Goal: Contribute content: Add original content to the website for others to see

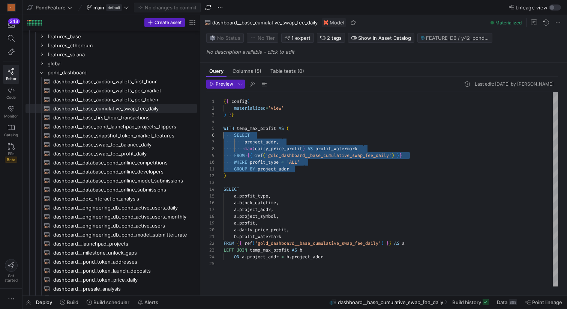
scroll to position [34, 0]
drag, startPoint x: 309, startPoint y: 169, endPoint x: 220, endPoint y: 138, distance: 94.2
click at [224, 138] on div "{ { config ( materialized = 'view' ) } } WITH temp_max_profit AS ( SELECT proje…" at bounding box center [391, 189] width 335 height 194
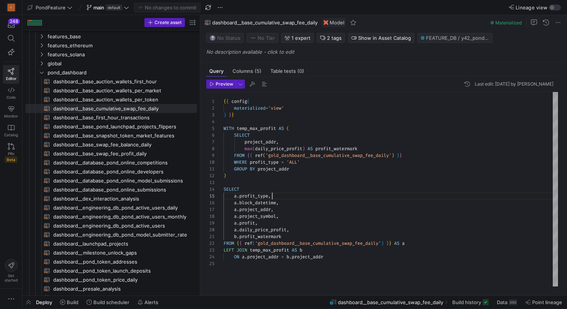
click at [290, 195] on div "{ { config ( materialized = 'view' ) } } WITH temp_max_profit AS ( SELECT proje…" at bounding box center [391, 189] width 335 height 194
click at [261, 203] on div "{ { config ( materialized = 'view' ) } } WITH temp_max_profit AS ( SELECT proje…" at bounding box center [391, 189] width 335 height 194
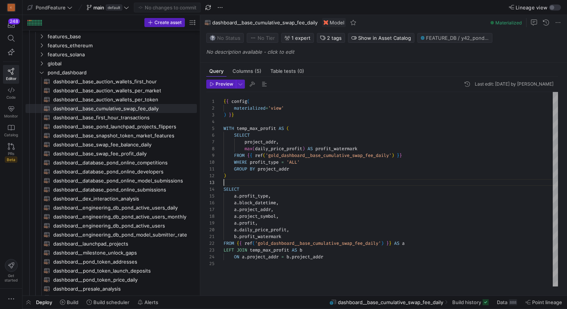
click at [301, 182] on div "{ { config ( materialized = 'view' ) } } WITH temp_max_profit AS ( SELECT proje…" at bounding box center [391, 189] width 335 height 194
click at [121, 108] on span "dashboard__base_cumulative_swap_fee_daily​​​​​​​​​​" at bounding box center [120, 108] width 135 height 9
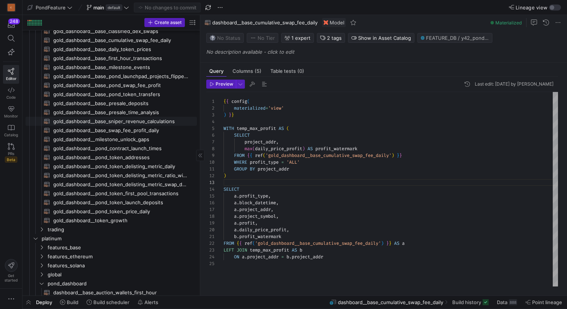
scroll to position [88, 0]
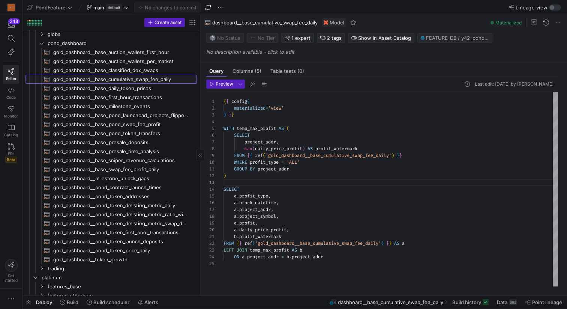
click at [138, 80] on span "gold_dashboard__base_cumulative_swap_fee_daily​​​​​​​​​​" at bounding box center [120, 79] width 135 height 9
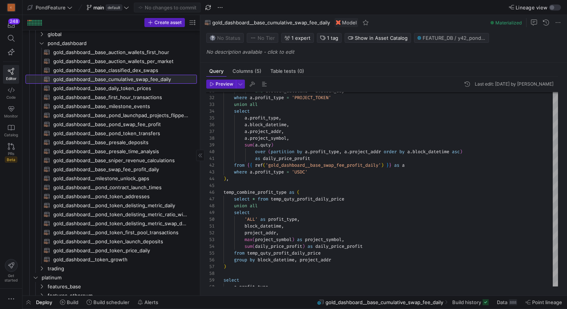
click at [156, 79] on span "gold_dashboard__base_cumulative_swap_fee_daily​​​​​​​​​​" at bounding box center [120, 79] width 135 height 9
click at [129, 167] on span "gold_dashboard__base_swap_fee_profit_daily​​​​​​​​​​" at bounding box center [120, 169] width 135 height 9
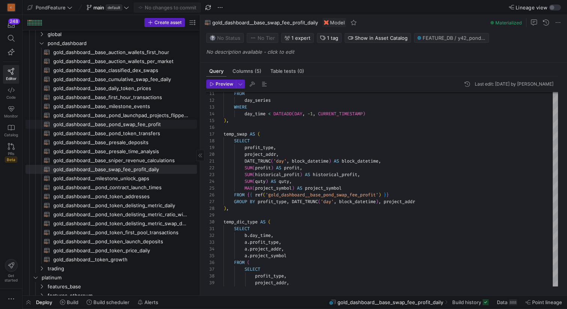
click at [146, 125] on span "gold_dashboard__base_pond_swap_fee_profit​​​​​​​​​​" at bounding box center [120, 124] width 135 height 9
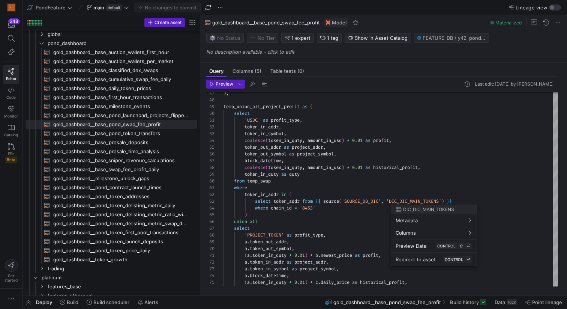
click at [468, 194] on div at bounding box center [283, 154] width 567 height 309
click at [412, 194] on div ") , temp_union_all_project_profit as ( select 'USDC' as profit_type , token_in_…" at bounding box center [391, 151] width 335 height 756
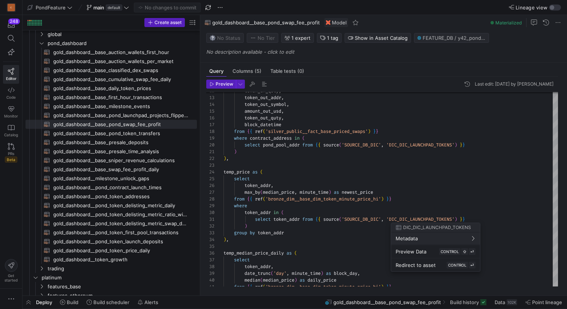
click at [479, 216] on div at bounding box center [283, 154] width 567 height 309
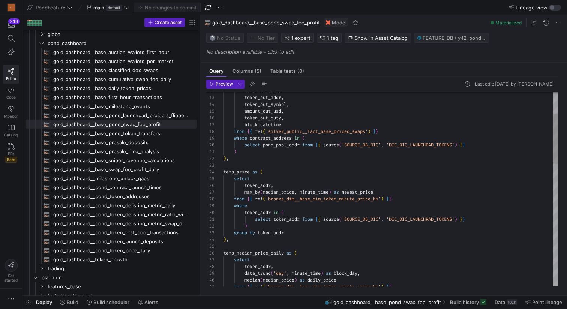
scroll to position [0, 243]
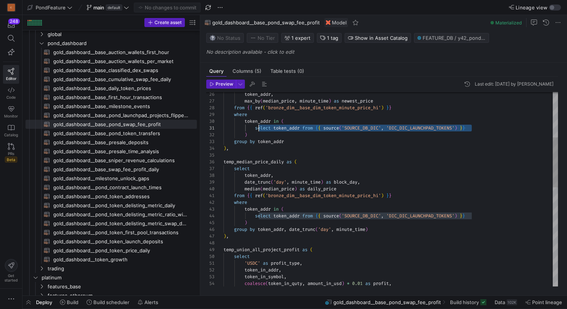
scroll to position [0, 32]
drag, startPoint x: 483, startPoint y: 127, endPoint x: 256, endPoint y: 127, distance: 227.0
click at [256, 127] on div "from { { ref ( 'bronze_dim__base_dim_token_minute_price_hi' ) } } token_addr , …" at bounding box center [391, 294] width 335 height 756
click at [303, 152] on div "from { { ref ( 'bronze_dim__base_dim_token_minute_price_hi' ) } } token_addr , …" at bounding box center [391, 294] width 335 height 756
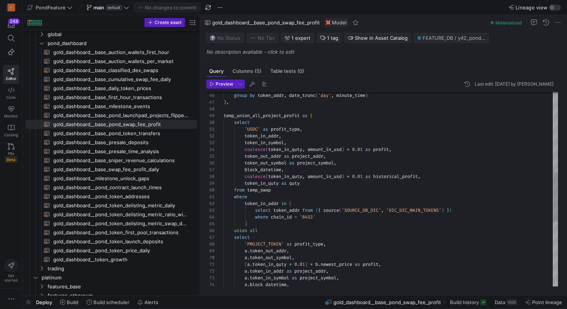
scroll to position [20, 22]
click at [245, 149] on div "group by token_addr , date_trunc ( 'day' , minute_time ) ) , temp_union_all_pro…" at bounding box center [391, 160] width 335 height 756
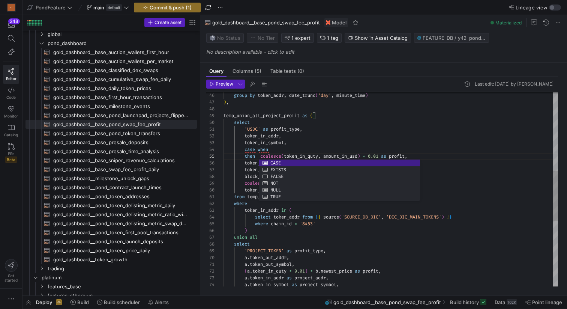
scroll to position [20, 49]
click at [300, 150] on div "group by token_addr , date_trunc ( 'day' , minute_time ) ) , temp_union_all_pro…" at bounding box center [391, 163] width 335 height 762
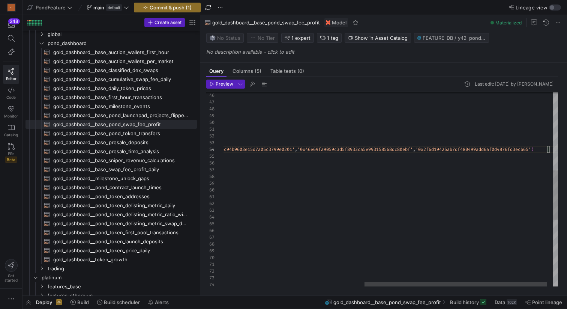
scroll to position [20, 581]
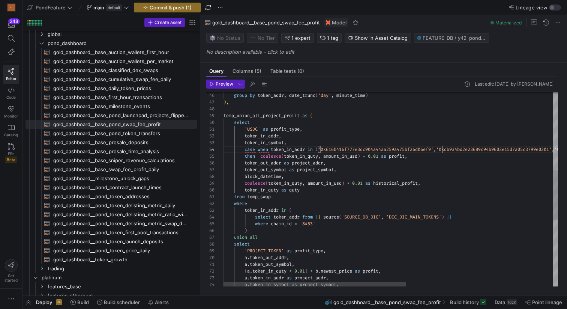
click at [442, 149] on div "group by token_addr , date_trunc ( 'day' , minute_time ) ) , temp_union_all_pro…" at bounding box center [525, 165] width 602 height 767
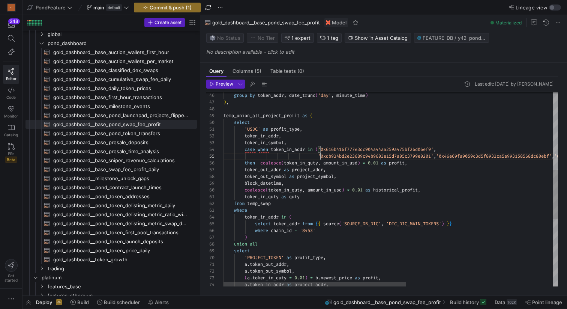
scroll to position [27, 97]
click at [443, 154] on div "group by token_addr , date_trunc ( 'day' , minute_time ) ) , temp_union_all_pro…" at bounding box center [525, 169] width 602 height 774
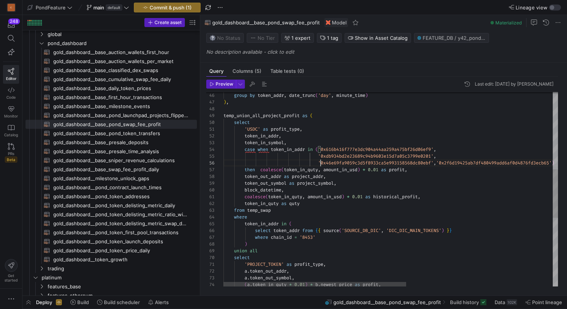
click at [444, 160] on div "group by token_addr , date_trunc ( 'day' , minute_time ) ) , temp_union_all_pro…" at bounding box center [525, 172] width 602 height 780
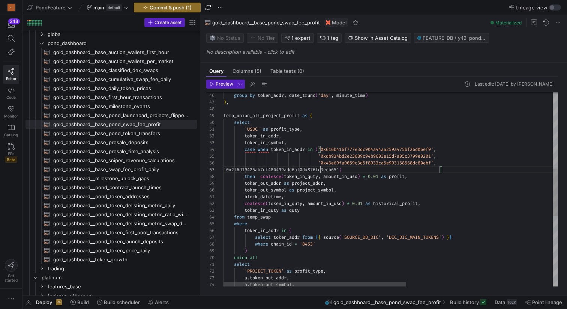
scroll to position [41, 97]
click at [449, 171] on div "group by token_addr , date_trunc ( 'day' , minute_time ) ) , temp_union_all_pro…" at bounding box center [525, 175] width 602 height 787
click at [261, 174] on div "group by token_addr , date_trunc ( 'day' , minute_time ) ) , temp_union_all_pro…" at bounding box center [525, 175] width 602 height 787
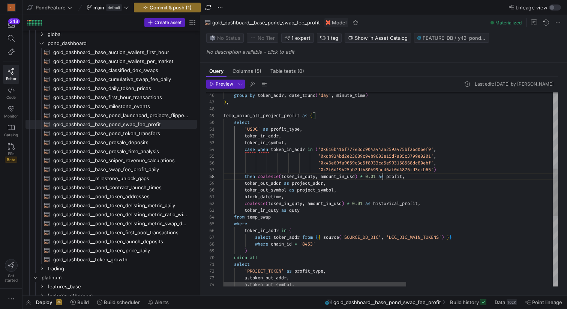
click at [382, 176] on div "group by token_addr , date_trunc ( 'day' , minute_time ) ) , temp_union_all_pro…" at bounding box center [525, 175] width 602 height 787
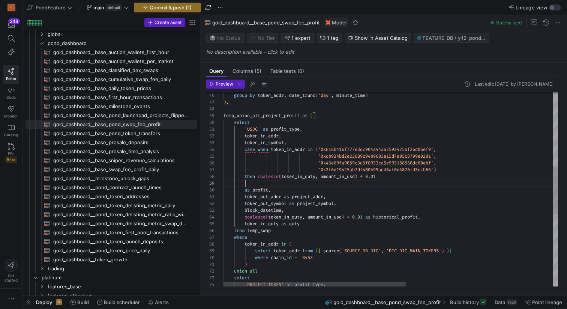
click at [329, 180] on div "group by token_addr , date_trunc ( 'day' , minute_time ) ) , temp_union_all_pro…" at bounding box center [525, 182] width 602 height 801
drag, startPoint x: 386, startPoint y: 176, endPoint x: 259, endPoint y: 174, distance: 126.8
click at [259, 174] on div "group by token_addr , date_trunc ( 'day' , minute_time ) ) , temp_union_all_pro…" at bounding box center [525, 182] width 602 height 801
click at [266, 182] on div "group by token_addr , date_trunc ( 'day' , minute_time ) ) , temp_union_all_pro…" at bounding box center [525, 182] width 602 height 801
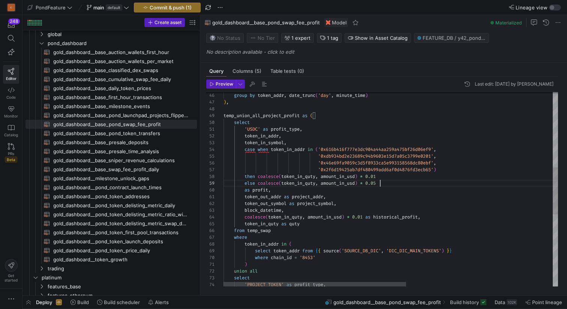
scroll to position [54, 157]
click at [395, 183] on div "group by token_addr , date_trunc ( 'day' , minute_time ) ) , temp_union_all_pro…" at bounding box center [525, 182] width 602 height 801
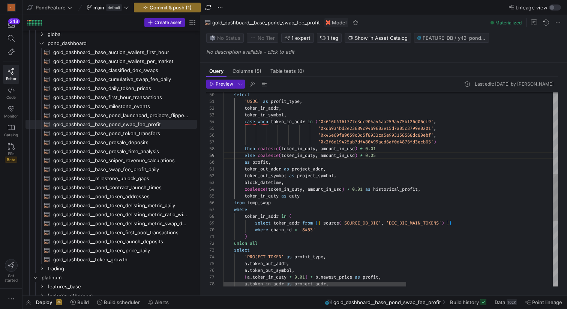
click at [266, 196] on div "case when token_in_addr in ( '0x616b416f777e3dc904a44aa259a475bf26d06ef9' , tok…" at bounding box center [525, 154] width 602 height 801
click at [309, 196] on div "case when token_in_addr in ( '0x616b416f777e3dc904a44aa259a475bf26d06ef9' , tok…" at bounding box center [525, 154] width 602 height 801
click at [246, 194] on div "case when token_in_addr in ( '0x616b416f777e3dc904a44aa259a475bf26d06ef9' , tok…" at bounding box center [525, 154] width 602 height 801
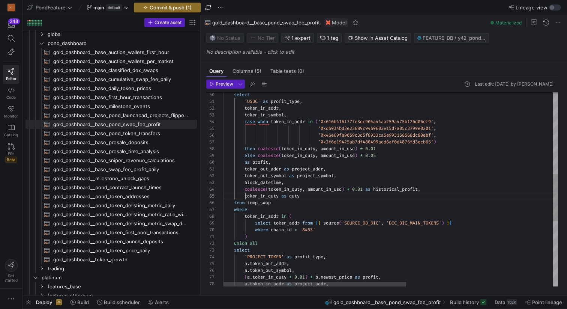
scroll to position [27, 22]
click at [246, 160] on div "case when token_in_addr in ( '0x616b416f777e3dc904a44aa259a475bf26d06ef9' , tok…" at bounding box center [525, 154] width 602 height 801
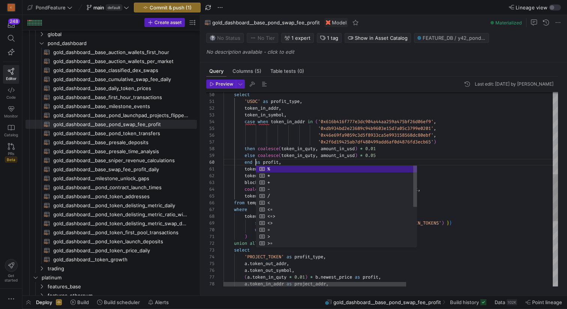
scroll to position [54, 59]
click at [290, 162] on div "case when token_in_addr in ( '0x616b416f777e3dc904a44aa259a475bf26d06ef9' , tok…" at bounding box center [525, 154] width 602 height 801
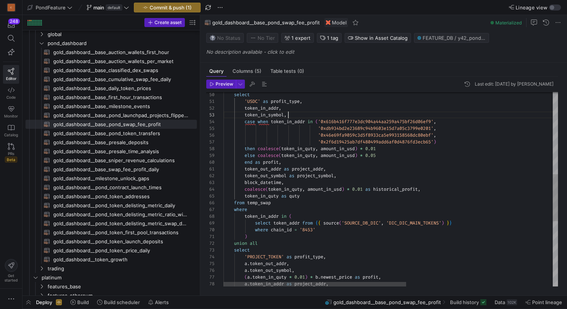
scroll to position [14, 65]
click at [298, 114] on div "case when token_in_addr in ( '0x616b416f777e3dc904a44aa259a475bf26d06ef9' , tok…" at bounding box center [525, 154] width 602 height 801
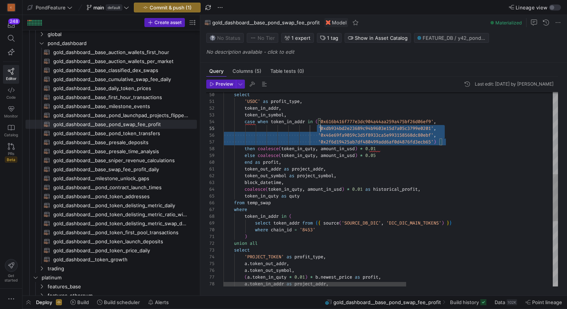
scroll to position [20, 89]
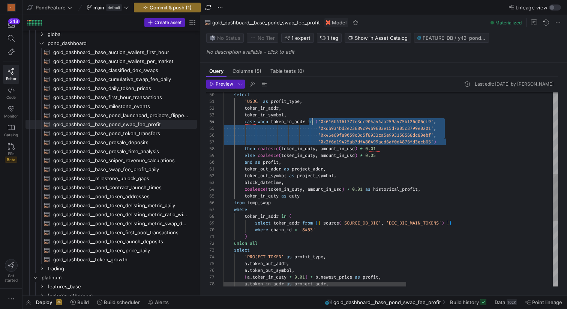
drag, startPoint x: 453, startPoint y: 140, endPoint x: 312, endPoint y: 124, distance: 142.0
click at [312, 124] on div "case when token_in_addr in ( '0x616b416f777e3dc904a44aa259a475bf26d06ef9' , tok…" at bounding box center [525, 154] width 602 height 801
click at [311, 132] on div "case when token_in_addr in ( '0x616b416f777e3dc904a44aa259a475bf26d06ef9' , tok…" at bounding box center [525, 154] width 602 height 801
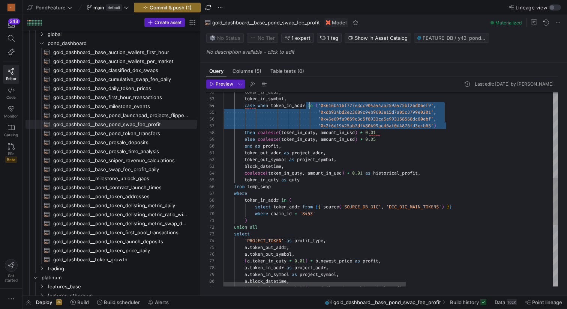
scroll to position [20, 86]
drag, startPoint x: 451, startPoint y: 123, endPoint x: 310, endPoint y: 104, distance: 143.2
click at [310, 104] on div "case when token_in_addr in ( '0x616b416f777e3dc904a44aa259a475bf26d06ef9' , tok…" at bounding box center [525, 138] width 602 height 801
click at [443, 173] on div "case when token_in_addr in ( '0x616b416f777e3dc904a44aa259a475bf26d06ef9' , tok…" at bounding box center [525, 138] width 602 height 801
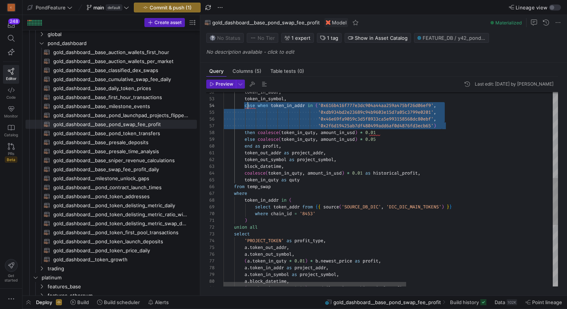
scroll to position [20, 22]
drag, startPoint x: 453, startPoint y: 125, endPoint x: 246, endPoint y: 104, distance: 208.5
click at [246, 104] on div "case when token_in_addr in ( '0x616b416f777e3dc904a44aa259a475bf26d06ef9' , tok…" at bounding box center [525, 138] width 602 height 801
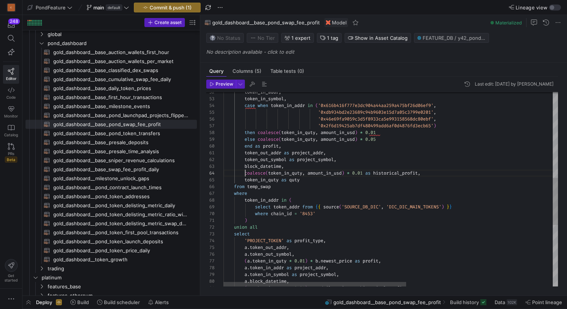
click at [246, 171] on div "case when token_in_addr in ( '0x616b416f777e3dc904a44aa259a475bf26d06ef9' , tok…" at bounding box center [525, 138] width 602 height 801
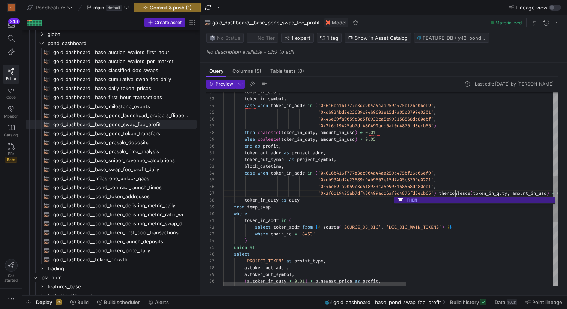
scroll to position [41, 235]
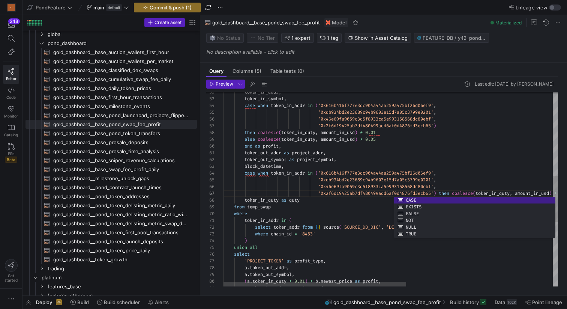
click at [445, 191] on div "case when token_in_addr in ( '0x616b416f777e3dc904a44aa259a475bf26d06ef9' , tok…" at bounding box center [525, 148] width 602 height 821
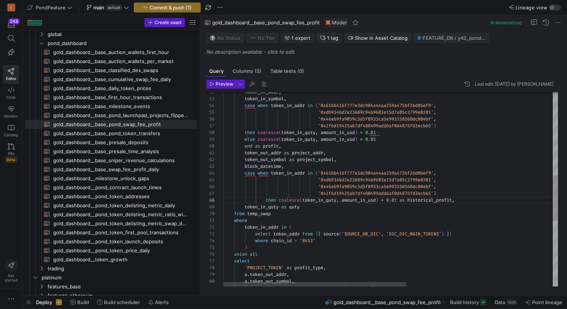
scroll to position [47, 237]
click at [480, 199] on div "case when token_in_addr in ( '0x616b416f777e3dc904a44aa259a475bf26d06ef9' , tok…" at bounding box center [525, 152] width 602 height 828
click at [405, 197] on div "case when token_in_addr in ( '0x616b416f777e3dc904a44aa259a475bf26d06ef9' , tok…" at bounding box center [525, 152] width 602 height 828
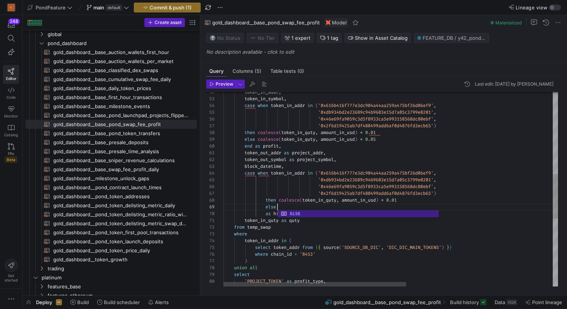
scroll to position [54, 57]
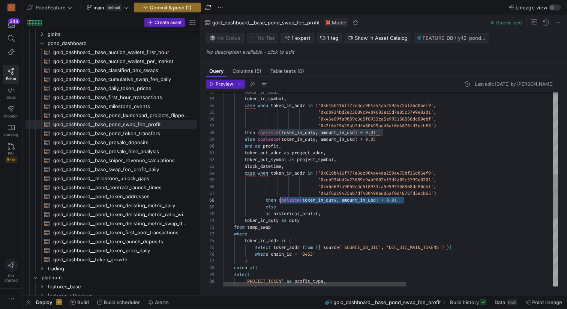
drag, startPoint x: 413, startPoint y: 200, endPoint x: 280, endPoint y: 198, distance: 133.9
click at [280, 198] on div "case when token_in_addr in ( '0x616b416f777e3dc904a44aa259a475bf26d06ef9' , tok…" at bounding box center [525, 158] width 602 height 841
click at [287, 206] on div "case when token_in_addr in ( '0x616b416f777e3dc904a44aa259a475bf26d06ef9' , tok…" at bounding box center [525, 158] width 602 height 841
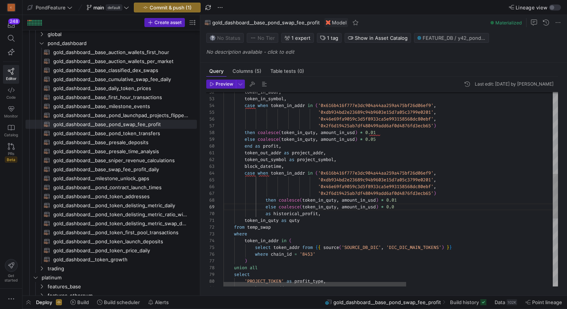
scroll to position [47, 178]
click at [267, 213] on div "case when token_in_addr in ( '0x616b416f777e3dc904a44aa259a475bf26d06ef9' , tok…" at bounding box center [525, 158] width 602 height 841
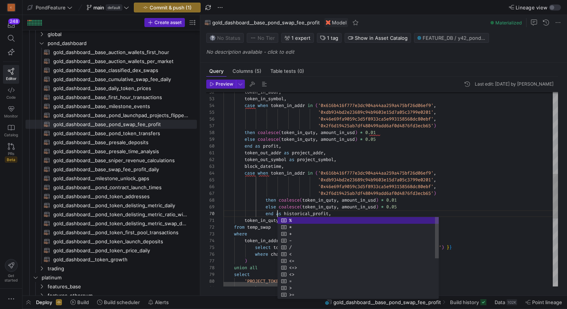
scroll to position [41, 111]
click at [351, 211] on div "case when token_in_addr in ( '0x616b416f777e3dc904a44aa259a475bf26d06ef9' , tok…" at bounding box center [525, 158] width 602 height 841
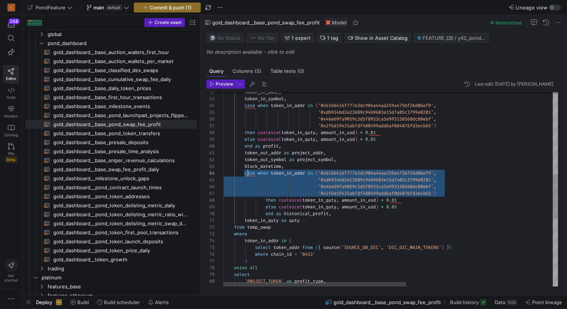
scroll to position [20, 22]
drag, startPoint x: 449, startPoint y: 193, endPoint x: 246, endPoint y: 171, distance: 204.5
click at [246, 171] on div "case when token_in_addr in ( '0x616b416f777e3dc904a44aa259a475bf26d06ef9' , tok…" at bounding box center [525, 158] width 602 height 841
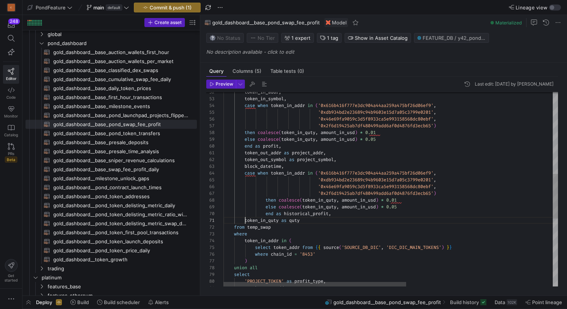
scroll to position [0, 22]
click at [246, 219] on div "case when token_in_addr in ( '0x616b416f777e3dc904a44aa259a475bf26d06ef9' , tok…" at bounding box center [525, 158] width 602 height 841
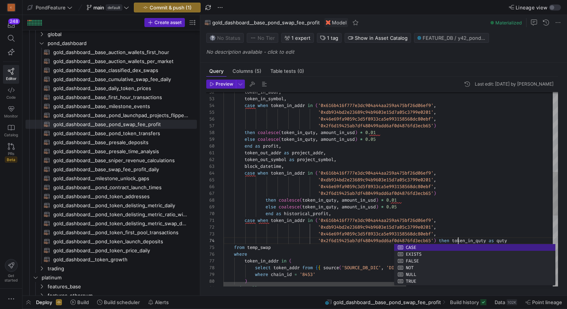
scroll to position [20, 235]
click at [495, 239] on div "case when token_in_addr in ( '0x616b416f777e3dc904a44aa259a475bf26d06ef9' , tok…" at bounding box center [525, 168] width 602 height 861
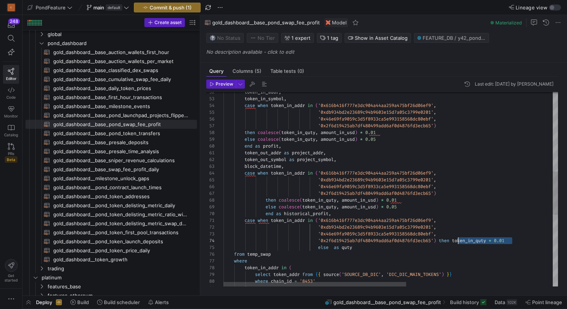
drag, startPoint x: 517, startPoint y: 239, endPoint x: 457, endPoint y: 239, distance: 60.0
click at [457, 239] on div "case when token_in_addr in ( '0x616b416f777e3dc904a44aa259a475bf26d06ef9' , tok…" at bounding box center [525, 172] width 602 height 868
click at [334, 247] on div "case when token_in_addr in ( '0x616b416f777e3dc904a44aa259a475bf26d06ef9' , tok…" at bounding box center [525, 172] width 602 height 868
click at [428, 246] on div "case when token_in_addr in ( '0x616b416f777e3dc904a44aa259a475bf26d06ef9' , tok…" at bounding box center [525, 172] width 602 height 868
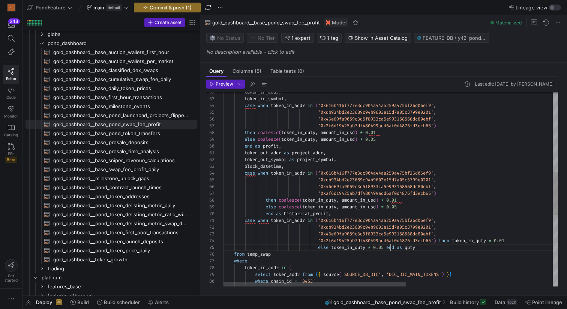
click at [390, 246] on div "case when token_in_addr in ( '0x616b416f777e3dc904a44aa259a475bf26d06ef9' , tok…" at bounding box center [525, 172] width 602 height 868
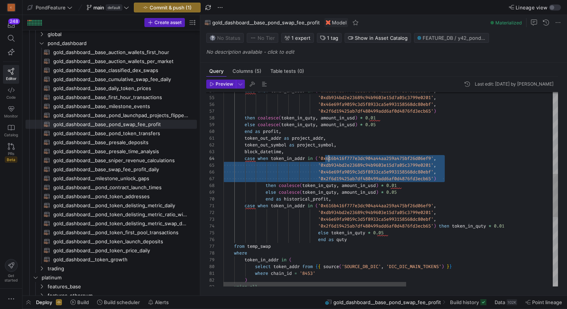
scroll to position [20, 95]
drag, startPoint x: 448, startPoint y: 179, endPoint x: 318, endPoint y: 157, distance: 132.1
click at [318, 157] on div "case when token_in_addr in ( '0x616b416f777e3dc904a44aa259a475bf26d06ef9' , fro…" at bounding box center [525, 160] width 602 height 875
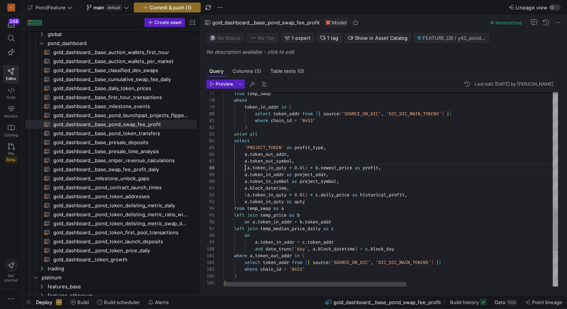
click at [245, 165] on div "union all select 'PROJECT_TOKEN' as profit_type , a . token_out_addr , a . toke…" at bounding box center [525, 8] width 602 height 875
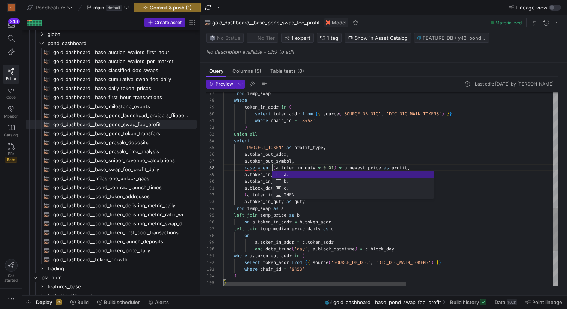
scroll to position [47, 49]
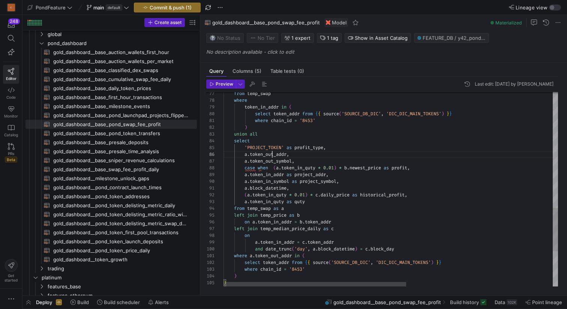
click at [271, 153] on div "union all select 'PROJECT_TOKEN' as profit_type , a . token_out_addr , a . toke…" at bounding box center [525, 8] width 602 height 875
click at [308, 162] on div "union all select 'PROJECT_TOKEN' as profit_type , a . token_out_addr , a . toke…" at bounding box center [525, 8] width 602 height 875
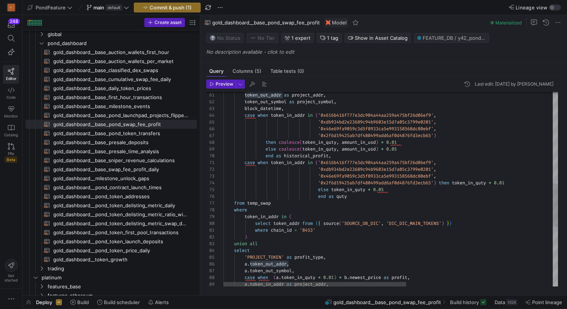
click at [287, 162] on div "token_out_addr as project_addr , token_out_symbol as project_symbol , block_dat…" at bounding box center [525, 117] width 602 height 875
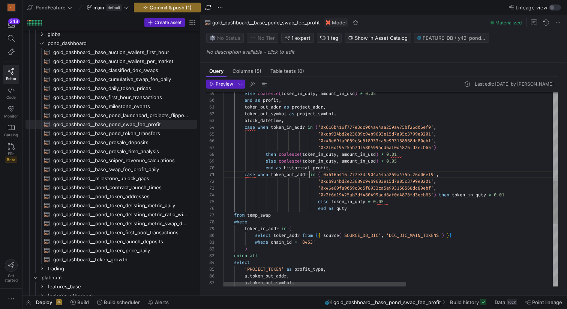
click at [284, 129] on div "token_out_addr as project_addr , token_out_symbol as project_symbol , block_dat…" at bounding box center [525, 129] width 602 height 875
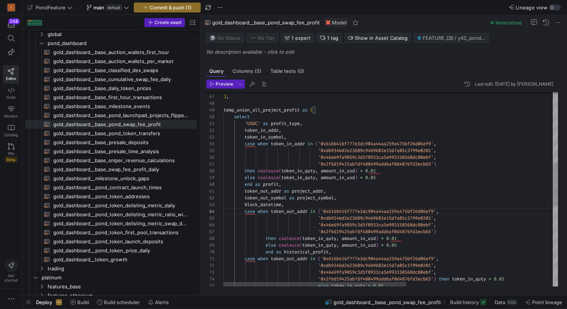
click at [286, 143] on div "token_out_addr as project_addr , token_out_symbol as project_symbol , block_dat…" at bounding box center [525, 213] width 602 height 875
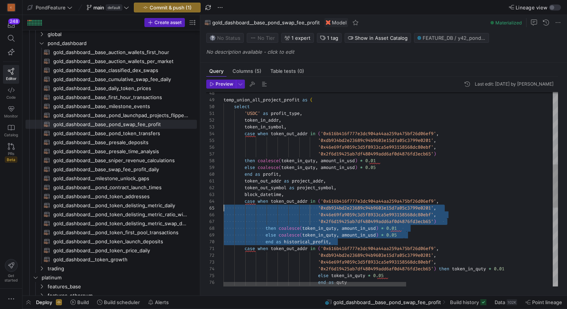
scroll to position [20, 0]
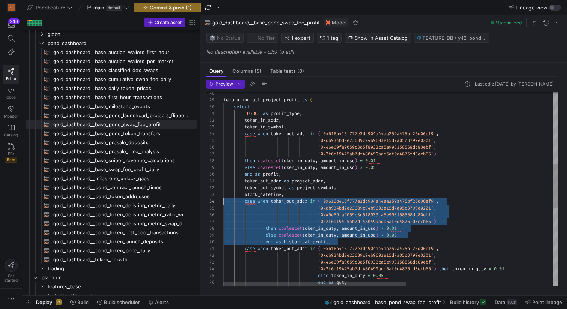
drag, startPoint x: 340, startPoint y: 241, endPoint x: 217, endPoint y: 204, distance: 128.2
click at [224, 204] on div "from temp_swap end as quty else token_in_quty * 0.05 '0x2f6d19425ab7df480499add…" at bounding box center [525, 203] width 602 height 875
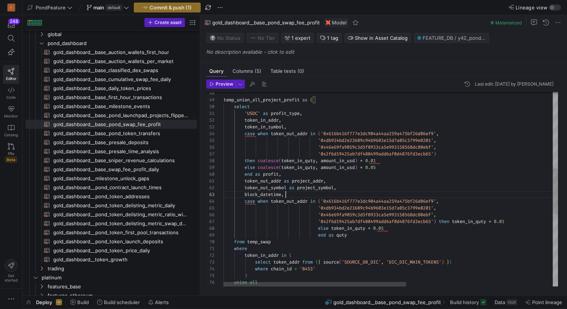
scroll to position [47, 127]
click at [363, 232] on div "from temp_swap end as quty else token_in_quty * 0.05 '0x2f6d19425ab7df480499add…" at bounding box center [525, 180] width 602 height 828
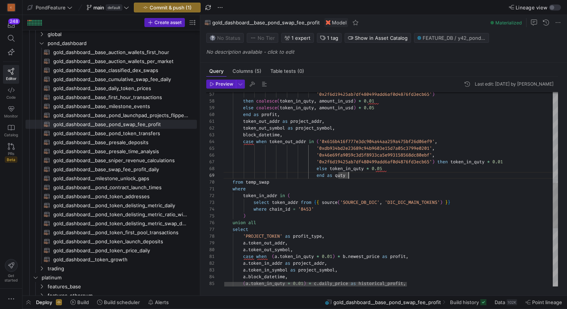
click at [445, 160] on div "from temp_swap end as quty else token_in_quty * 0.05 '0x2f6d19425ab7df480499add…" at bounding box center [523, 121] width 602 height 828
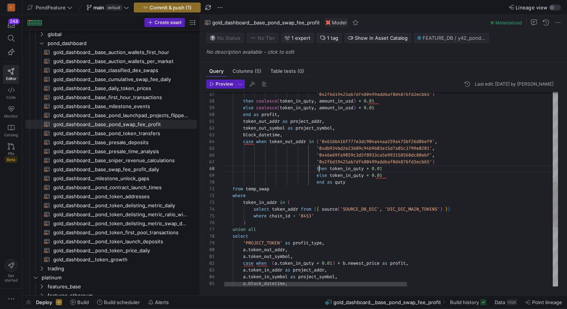
click at [361, 184] on div "from temp_swap end as quty else token_in_quty * 0.05 '0x2f6d19425ab7df480499add…" at bounding box center [523, 124] width 602 height 834
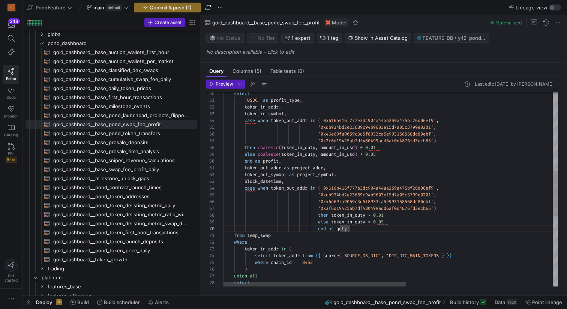
click at [271, 168] on div "end as quty else token_in_quty * 0.05 then token_in_quty * 0.01 '0x2f6d19425ab7…" at bounding box center [525, 170] width 602 height 834
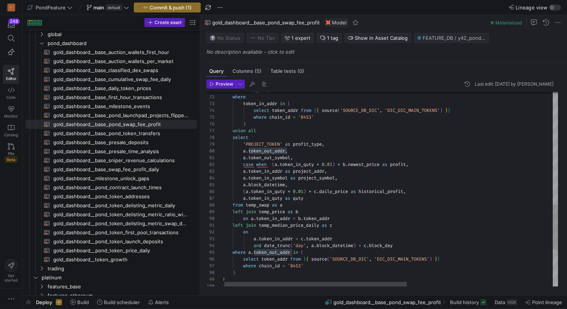
scroll to position [0, 73]
click at [303, 158] on div "from temp_swap where token_in_addr in ( select token_addr from { { source ( 'SO…" at bounding box center [523, 25] width 602 height 834
click at [270, 172] on div "from temp_swap where token_in_addr in ( select token_addr from { { source ( 'SO…" at bounding box center [523, 25] width 602 height 834
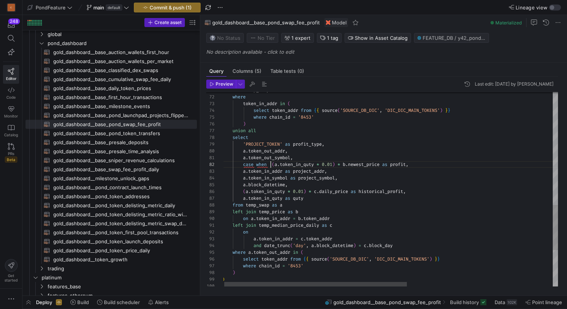
click at [270, 165] on div "from temp_swap where token_in_addr in ( select token_addr from { { source ( 'SO…" at bounding box center [523, 25] width 602 height 834
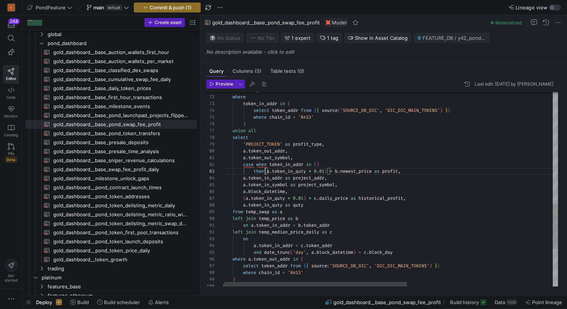
scroll to position [14, 46]
click at [381, 171] on div "from temp_swap where token_in_addr in ( select token_addr from { { source ( 'SO…" at bounding box center [523, 28] width 602 height 841
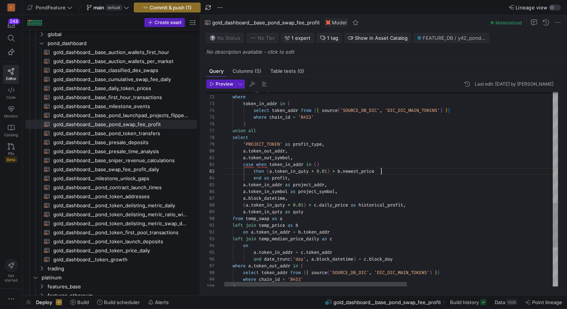
click at [400, 171] on div "from temp_swap where token_in_addr in ( select token_addr from { { source ( 'SO…" at bounding box center [523, 32] width 602 height 848
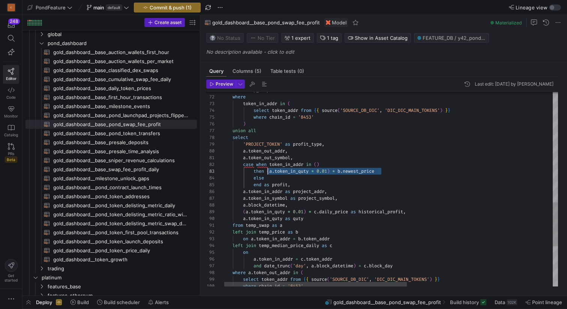
drag, startPoint x: 389, startPoint y: 171, endPoint x: 268, endPoint y: 170, distance: 121.2
click at [268, 170] on div "from temp_swap where token_in_addr in ( select token_addr from { { source ( 'SO…" at bounding box center [523, 35] width 602 height 855
click at [277, 180] on div "from temp_swap where token_in_addr in ( select token_addr from { { source ( 'SO…" at bounding box center [523, 35] width 602 height 855
click at [330, 177] on div "from temp_swap where token_in_addr in ( select token_addr from { { source ( 'SO…" at bounding box center [523, 35] width 602 height 855
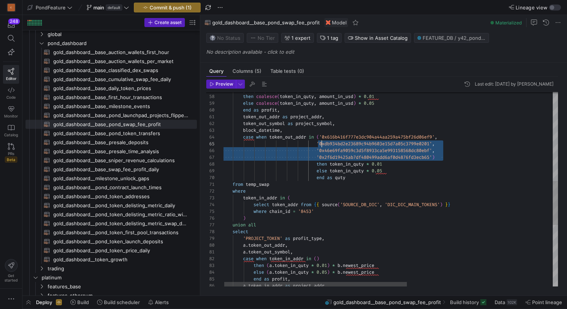
scroll to position [20, 97]
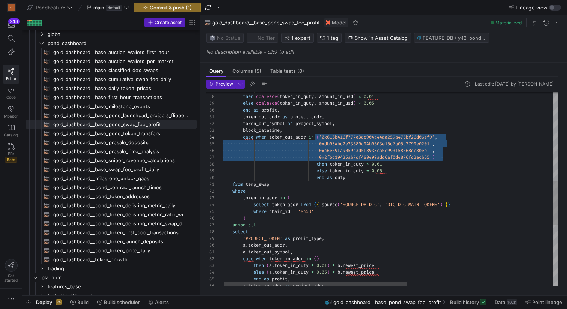
drag, startPoint x: 448, startPoint y: 158, endPoint x: 318, endPoint y: 137, distance: 131.1
click at [318, 137] on div "from temp_swap where token_in_addr in ( select token_addr from { { source ( 'SO…" at bounding box center [523, 129] width 602 height 855
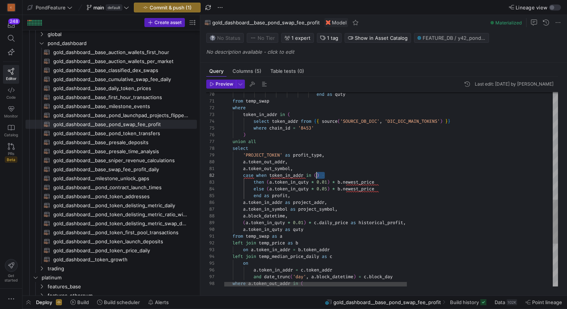
drag, startPoint x: 326, startPoint y: 173, endPoint x: 316, endPoint y: 173, distance: 9.4
click at [316, 173] on div "from temp_swap where token_in_addr in ( select token_addr from { { source ( 'SO…" at bounding box center [523, 46] width 602 height 855
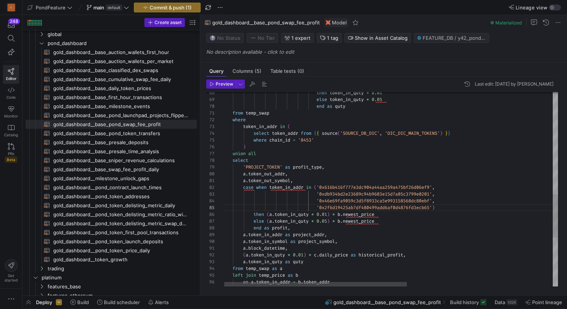
scroll to position [47, 70]
click at [313, 228] on div "select token_addr from { { source ( 'SOURCE_DB_DIC' , 'DIC_DIC_MAIN_TOKENS' ) }…" at bounding box center [523, 68] width 602 height 875
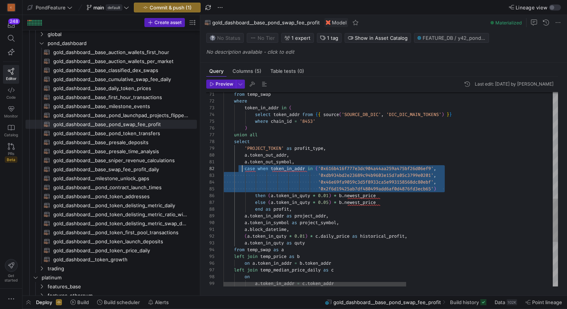
scroll to position [7, 22]
drag, startPoint x: 449, startPoint y: 188, endPoint x: 244, endPoint y: 170, distance: 205.3
click at [244, 170] on div "select token_addr from { { source ( 'SOURCE_DB_DIC' , 'DIC_DIC_MAIN_TOKENS' ) }…" at bounding box center [525, 49] width 602 height 875
click at [245, 243] on div "select token_addr from { { source ( 'SOURCE_DB_DIC' , 'DIC_DIC_MAIN_TOKENS' ) }…" at bounding box center [525, 49] width 602 height 875
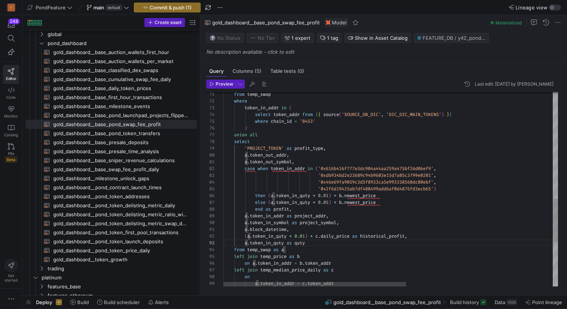
scroll to position [34, 221]
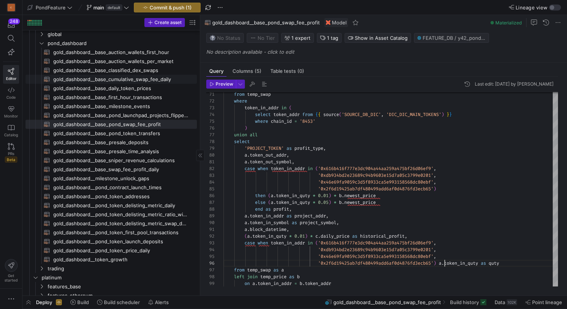
click at [119, 79] on span "gold_dashboard__base_cumulative_swap_fee_daily​​​​​​​​​​" at bounding box center [120, 79] width 135 height 9
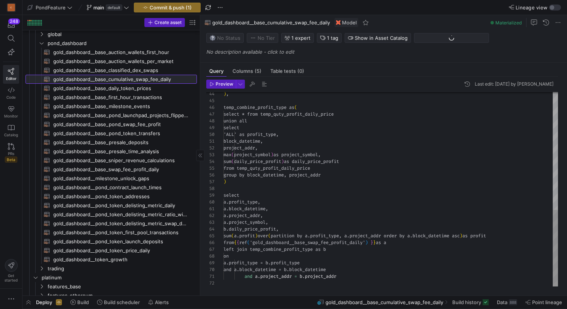
scroll to position [34, 140]
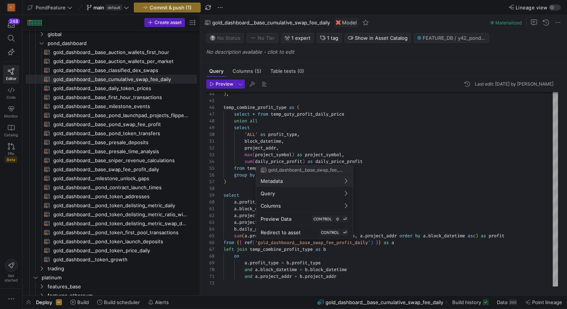
click at [414, 218] on div at bounding box center [283, 154] width 567 height 309
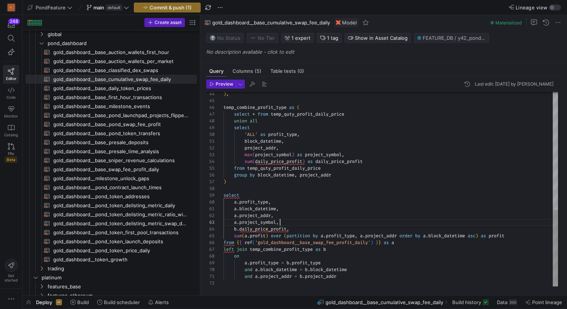
click at [397, 219] on div ") , temp_combine_profit_type as ( select * from temp_quty_profit_daily_price un…" at bounding box center [391, 40] width 335 height 492
click at [362, 230] on div ") , temp_combine_profit_type as ( select * from temp_quty_profit_daily_price un…" at bounding box center [391, 40] width 335 height 492
click at [140, 122] on span "gold_dashboard__base_pond_swap_fee_profit​​​​​​​​​​" at bounding box center [120, 124] width 135 height 9
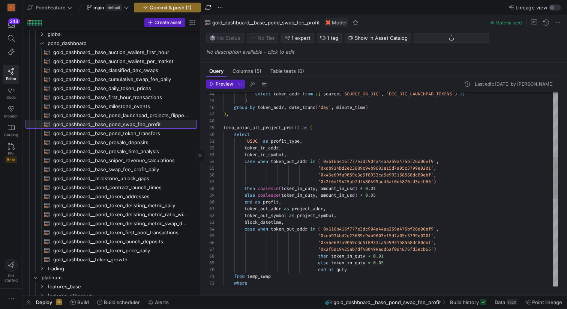
scroll to position [20, 65]
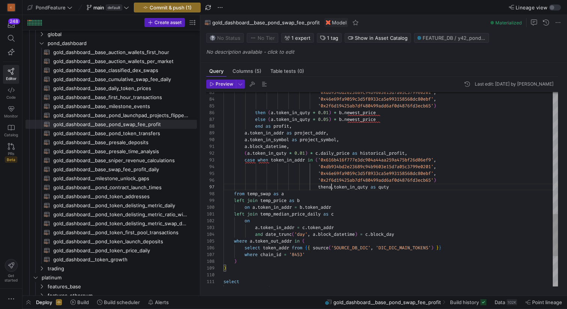
scroll to position [41, 111]
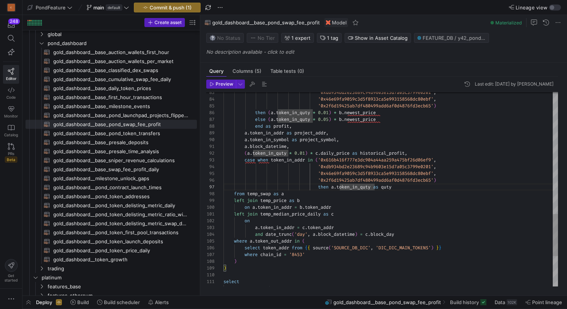
scroll to position [41, 157]
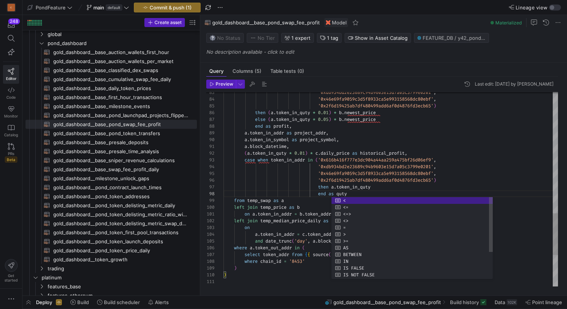
scroll to position [41, 154]
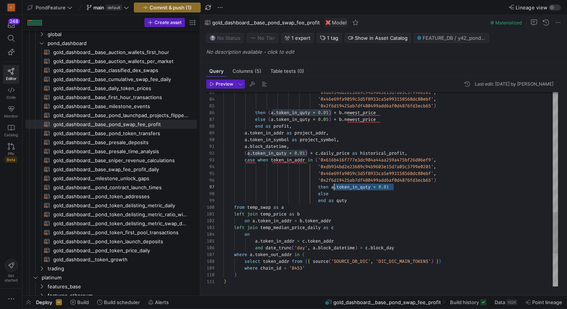
scroll to position [41, 111]
drag, startPoint x: 403, startPoint y: 188, endPoint x: 335, endPoint y: 190, distance: 67.9
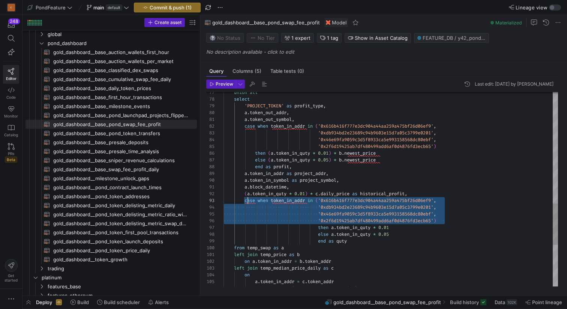
scroll to position [14, 22]
drag, startPoint x: 448, startPoint y: 221, endPoint x: 246, endPoint y: 201, distance: 202.8
click at [245, 201] on div "'PROJECT_TOKEN' as profit_type , select union all a . token_out_addr , a . toke…" at bounding box center [391, 25] width 335 height 911
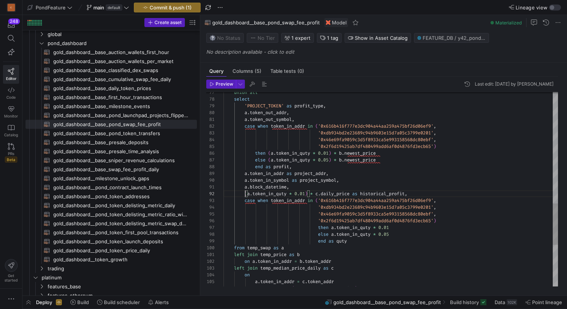
click at [245, 192] on div "'PROJECT_TOKEN' as profit_type , select union all a . token_out_addr , a . toke…" at bounding box center [391, 25] width 335 height 911
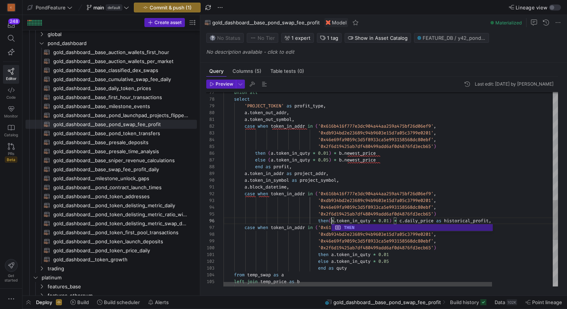
scroll to position [34, 111]
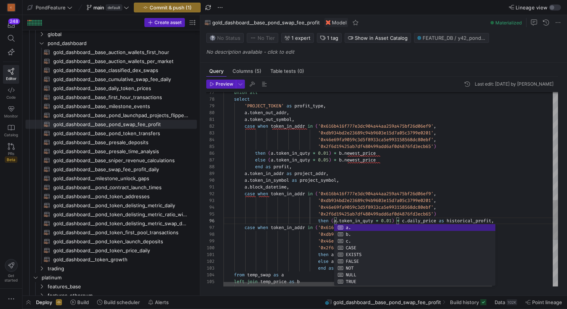
click at [444, 219] on div "'PROJECT_TOKEN' as profit_type , select union all a . token_out_addr , a . toke…" at bounding box center [429, 41] width 410 height 942
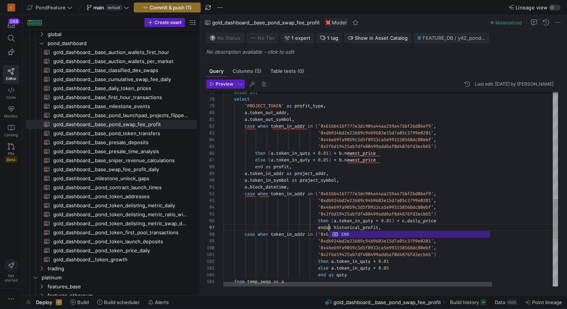
scroll to position [41, 108]
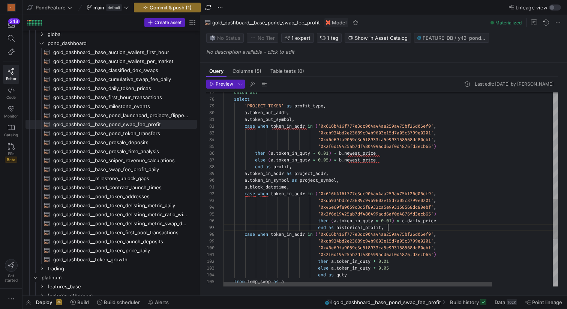
click at [418, 227] on div "'PROJECT_TOKEN' as profit_type , select union all a . token_out_addr , a . toke…" at bounding box center [429, 44] width 410 height 949
click at [445, 221] on div "'PROJECT_TOKEN' as profit_type , select union all a . token_out_addr , a . toke…" at bounding box center [429, 44] width 410 height 949
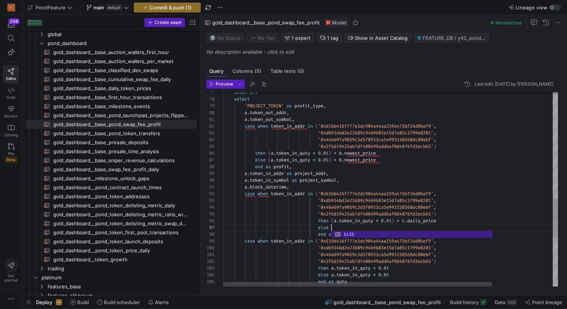
scroll to position [41, 111]
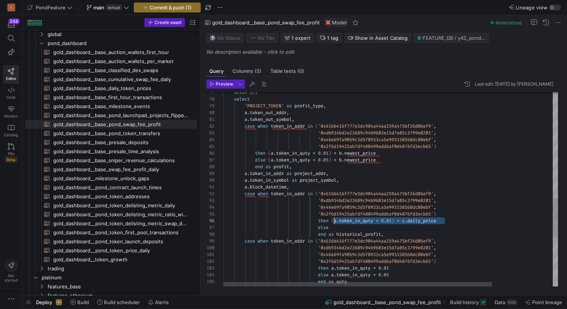
drag, startPoint x: 450, startPoint y: 221, endPoint x: 333, endPoint y: 221, distance: 116.7
click at [333, 221] on div "'PROJECT_TOKEN' as profit_type , select union all a . token_out_addr , a . toke…" at bounding box center [429, 48] width 410 height 956
click at [341, 227] on div "'PROJECT_TOKEN' as profit_type , select union all a . token_out_addr , a . toke…" at bounding box center [429, 48] width 410 height 956
click at [397, 227] on div "'PROJECT_TOKEN' as profit_type , select union all a . token_out_addr , a . toke…" at bounding box center [429, 48] width 410 height 956
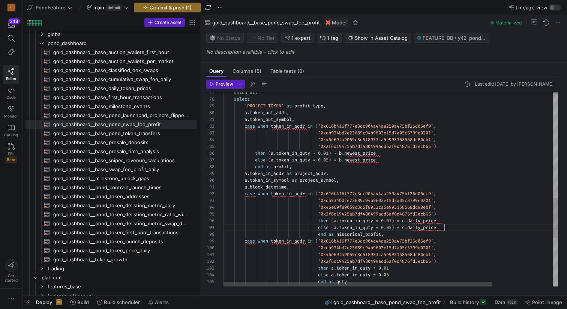
click at [448, 226] on div "'PROJECT_TOKEN' as profit_type , select union all a . token_out_addr , a . toke…" at bounding box center [429, 48] width 410 height 956
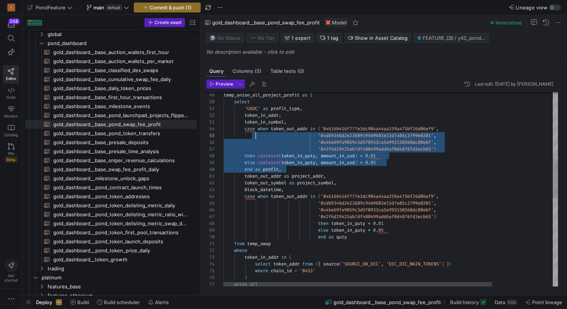
scroll to position [20, 22]
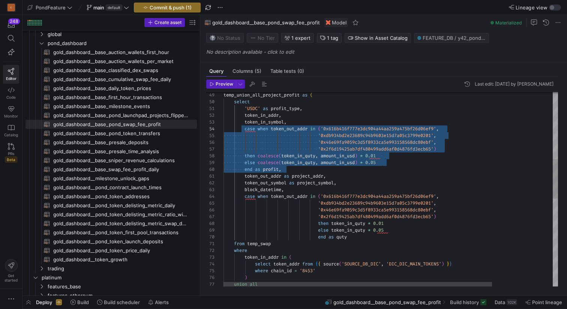
drag, startPoint x: 292, startPoint y: 170, endPoint x: 245, endPoint y: 130, distance: 61.0
click at [245, 130] on div "union all ) where chain_id = '8453' select token_addr from { { source ( 'SOURCE…" at bounding box center [429, 239] width 410 height 956
click at [303, 190] on div "union all ) where chain_id = '8453' select token_addr from { { source ( 'SOURCE…" at bounding box center [429, 239] width 410 height 956
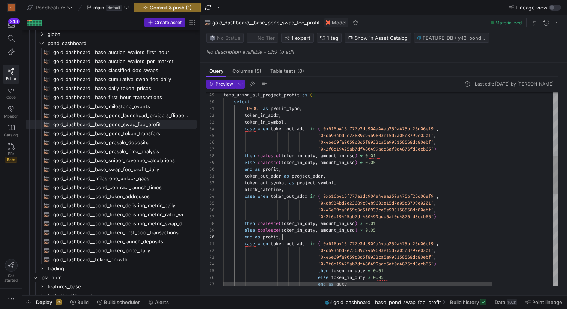
scroll to position [54, 59]
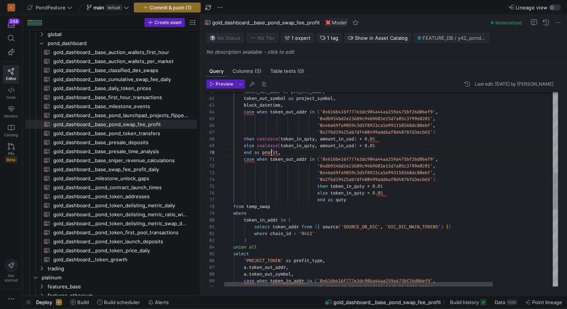
click at [272, 151] on div "'0xdb934bd2e23689c94b9603e15d7a05c3799e0201' , case when token_in_addr in ( '0x…" at bounding box center [428, 178] width 410 height 1003
click at [319, 150] on div "'0xdb934bd2e23689c94b9603e15d7a05c3799e0201' , case when token_in_addr in ( '0x…" at bounding box center [428, 178] width 410 height 1003
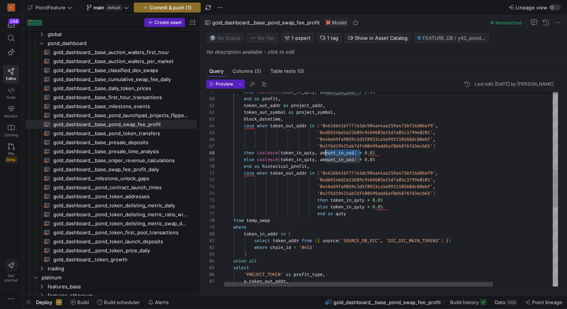
scroll to position [47, 100]
drag, startPoint x: 360, startPoint y: 152, endPoint x: 323, endPoint y: 153, distance: 37.2
click at [323, 153] on div "from temp_swap end as quty else token_in_quty * 0.05 then token_in_quty * 0.01 …" at bounding box center [428, 192] width 410 height 1003
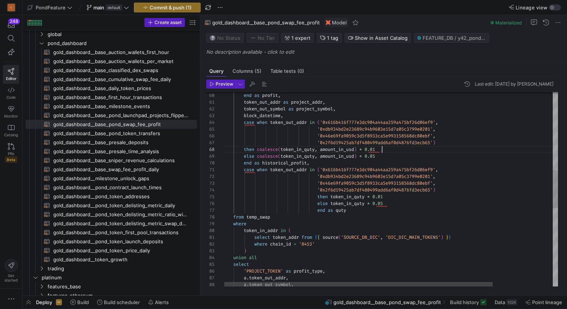
click at [389, 150] on div "then token_in_quty * 0.01 '0x2f6d19425ab7df480499add6af0d4876fd3ecb65' ) '0x46e…" at bounding box center [428, 188] width 410 height 1003
drag, startPoint x: 362, startPoint y: 149, endPoint x: 322, endPoint y: 148, distance: 39.4
click at [322, 148] on div "then token_in_quty * 0.01 '0x2f6d19425ab7df480499add6af0d4876fd3ecb65' ) '0x46e…" at bounding box center [428, 188] width 410 height 1003
drag, startPoint x: 362, startPoint y: 156, endPoint x: 323, endPoint y: 156, distance: 39.4
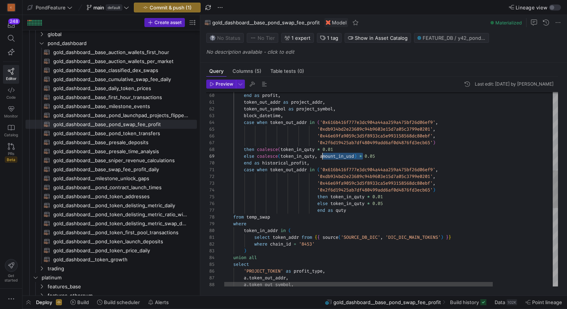
click at [323, 156] on div "then token_in_quty * 0.01 '0x2f6d19425ab7df480499add6af0d4876fd3ecb65' ) '0x46e…" at bounding box center [428, 188] width 410 height 1003
drag, startPoint x: 281, startPoint y: 149, endPoint x: 257, endPoint y: 147, distance: 24.0
click at [257, 147] on div "then token_in_quty * 0.01 '0x2f6d19425ab7df480499add6af0d4876fd3ecb65' ) '0x46e…" at bounding box center [428, 188] width 410 height 1003
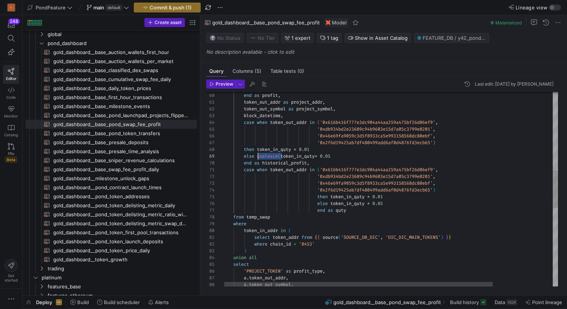
drag, startPoint x: 283, startPoint y: 155, endPoint x: 258, endPoint y: 155, distance: 25.1
click at [258, 155] on div "then token_in_quty * 0.01 '0x2f6d19425ab7df480499add6af0d4876fd3ecb65' ) '0x46e…" at bounding box center [428, 188] width 410 height 1003
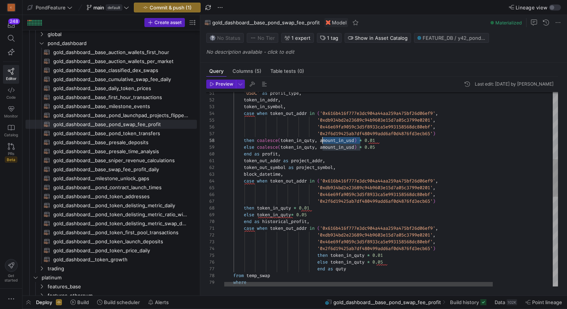
drag, startPoint x: 362, startPoint y: 139, endPoint x: 321, endPoint y: 138, distance: 40.9
click at [320, 139] on div "then token_in_quty * 0.01 '0x2f6d19425ab7df480499add6af0d4876fd3ecb65' ) '0x46e…" at bounding box center [428, 247] width 410 height 1003
drag, startPoint x: 283, startPoint y: 138, endPoint x: 258, endPoint y: 140, distance: 24.8
click at [258, 140] on div "then token_in_quty * 0.01 '0x2f6d19425ab7df480499add6af0d4876fd3ecb65' ) '0x46e…" at bounding box center [428, 247] width 410 height 1003
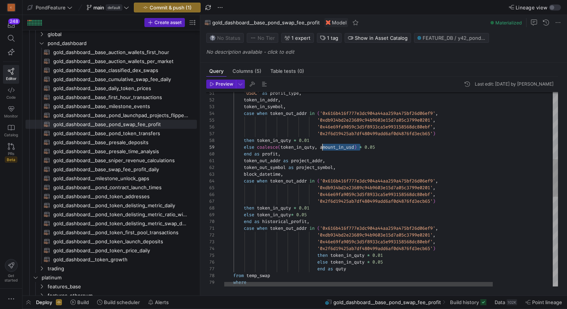
drag, startPoint x: 361, startPoint y: 146, endPoint x: 322, endPoint y: 146, distance: 39.0
click at [322, 146] on div "then token_in_quty * 0.01 '0x2f6d19425ab7df480499add6af0d4876fd3ecb65' ) '0x46e…" at bounding box center [428, 247] width 410 height 1003
drag, startPoint x: 282, startPoint y: 145, endPoint x: 258, endPoint y: 146, distance: 24.0
click at [258, 146] on div "then token_in_quty * 0.01 '0x2f6d19425ab7df480499add6af0d4876fd3ecb65' ) '0x46e…" at bounding box center [428, 247] width 410 height 1003
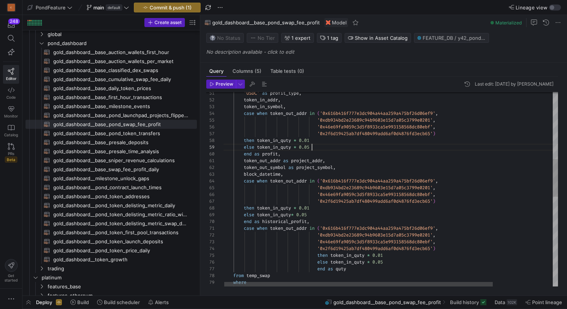
scroll to position [54, 89]
click at [326, 147] on div "then token_in_quty * 0.01 '0x2f6d19425ab7df480499add6af0d4876fd3ecb65' ) '0x46e…" at bounding box center [428, 247] width 410 height 1003
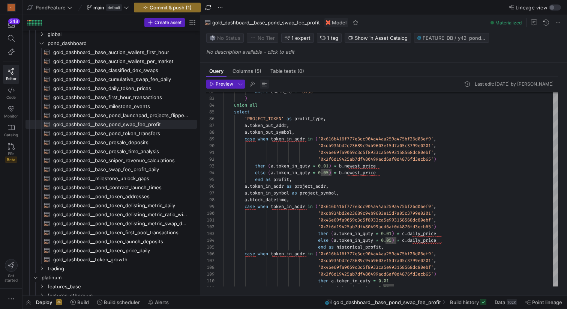
click at [264, 83] on span "button" at bounding box center [264, 84] width 9 height 9
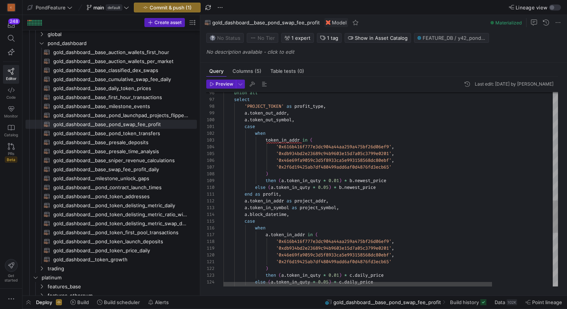
click at [267, 137] on div "'0x46e69fa9059c3d5f8933ca5e993158568dc80ebf' , '0x2f6d19425ab7df480499add6af0d4…" at bounding box center [429, 24] width 410 height 1165
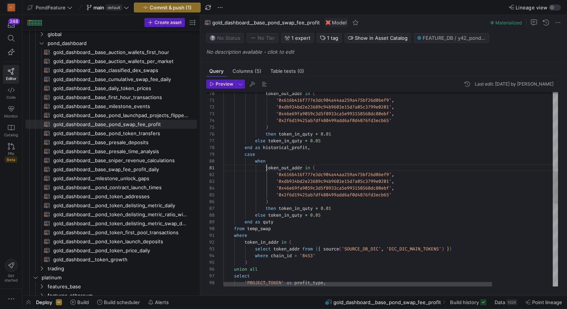
scroll to position [0, 43]
click at [268, 167] on div "a . token_out_addr , 'PROJECT_TOKEN' as profit_type , select union all select t…" at bounding box center [429, 200] width 410 height 1165
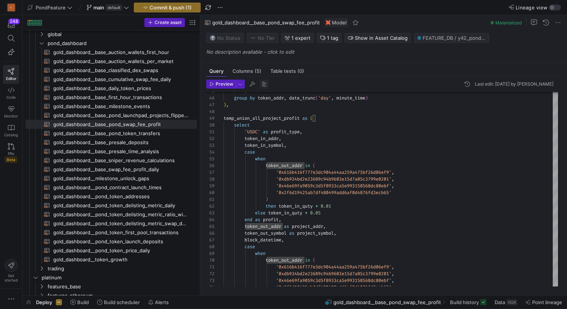
type textarea "token_out_addr in ( '0x616b416f777e3dc904a44aa259a475bf26d06ef9', '0xdb934bd2e2…"
click at [263, 83] on span "button" at bounding box center [264, 84] width 9 height 9
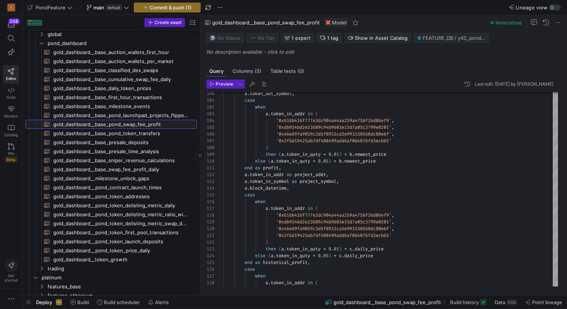
click at [144, 123] on span "gold_dashboard__base_pond_swap_fee_profit​​​​​​​​​​" at bounding box center [120, 124] width 135 height 9
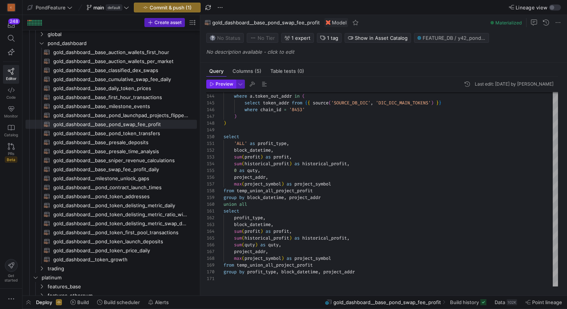
click at [217, 81] on span "button" at bounding box center [221, 84] width 29 height 8
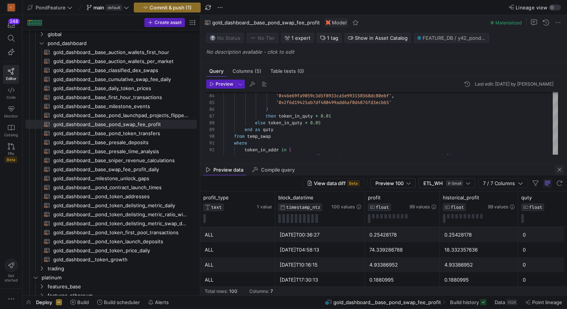
click at [560, 172] on span "button" at bounding box center [559, 169] width 9 height 9
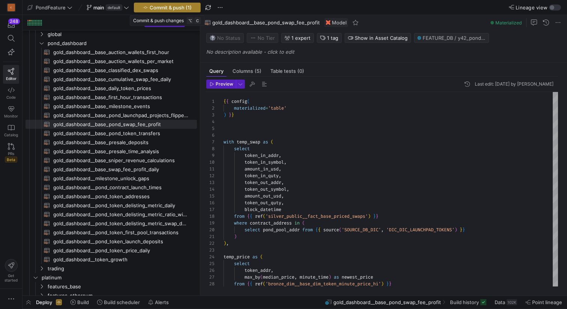
click at [178, 5] on span "Commit & push (1)" at bounding box center [171, 8] width 42 height 6
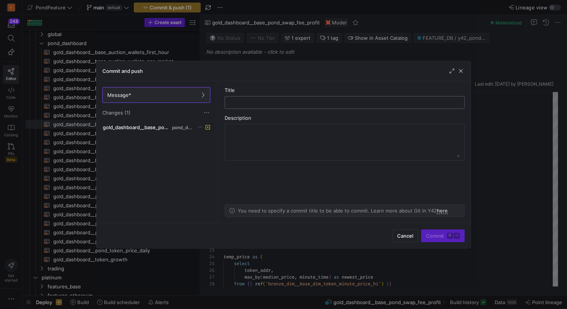
click at [254, 105] on div at bounding box center [344, 102] width 227 height 12
type input "a"
type input "modified income ratio"
click at [430, 236] on span "Commit ⌘ ⏎" at bounding box center [443, 236] width 34 height 6
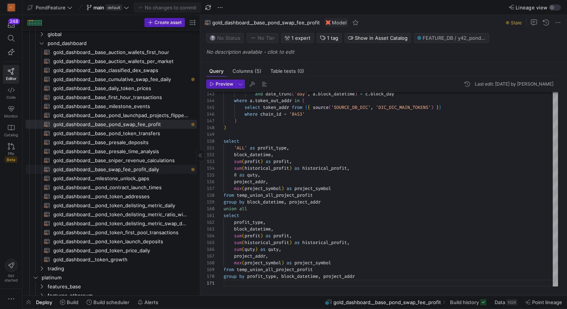
click at [158, 169] on span "gold_dashboard__base_swap_fee_profit_daily​​​​​​​​​​" at bounding box center [120, 169] width 135 height 9
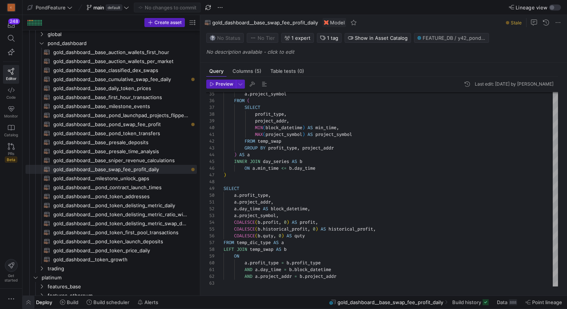
click at [30, 300] on span "button" at bounding box center [29, 302] width 12 height 13
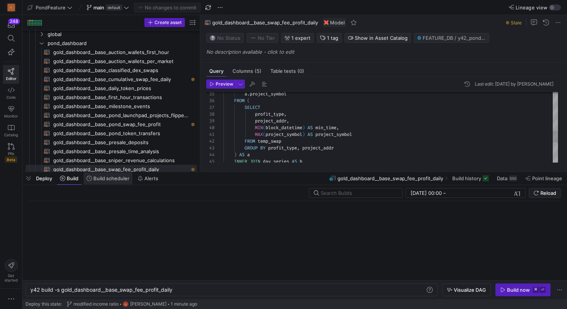
scroll to position [0, 143]
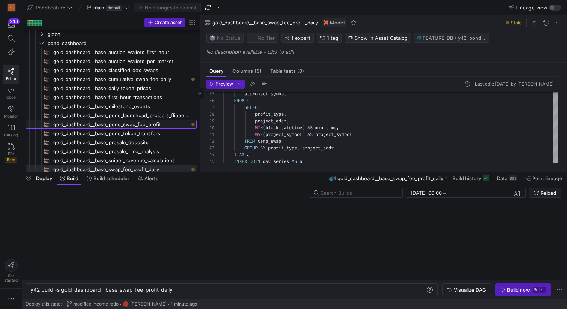
click at [136, 126] on span "gold_dashboard__base_pond_swap_fee_profit​​​​​​​​​​" at bounding box center [120, 124] width 135 height 9
type textarea "{{ config( materialized='table' ) }} with temp_swap as ( select token_in_addr, …"
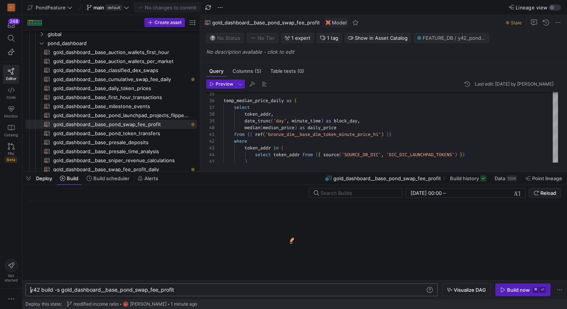
click at [299, 287] on div "y42 build -s gold_dashboard__base_pond_swap_fee_pr ofit" at bounding box center [227, 290] width 395 height 6
click at [287, 288] on div "y42 build -s gold_dashboard__base_pond_swap_fee_pr ofit" at bounding box center [227, 290] width 395 height 6
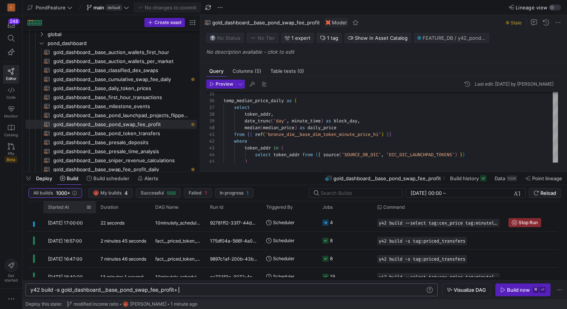
type textarea "y42 build -s gold_dashboard__base_pond_swap_fee_profit+"
click at [67, 206] on span "Started At" at bounding box center [58, 206] width 21 height 5
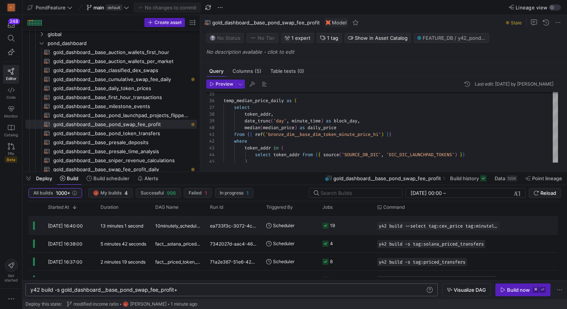
scroll to position [57, 0]
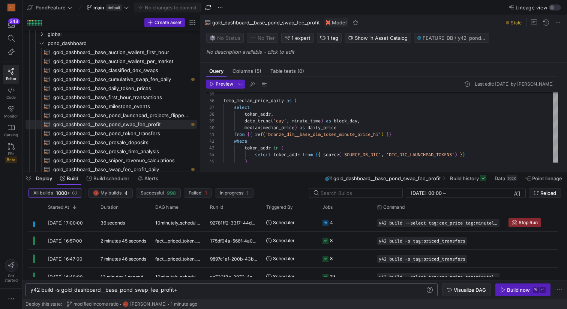
click at [478, 292] on span "Visualize DAG" at bounding box center [470, 290] width 32 height 6
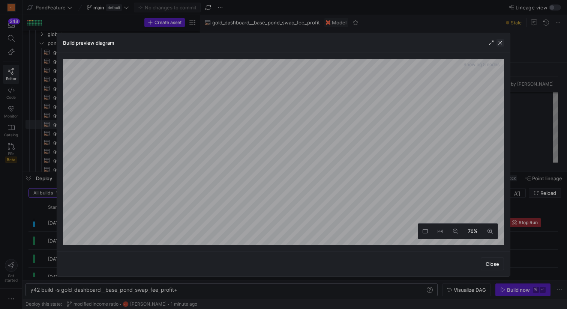
click at [499, 42] on span "button" at bounding box center [501, 43] width 8 height 8
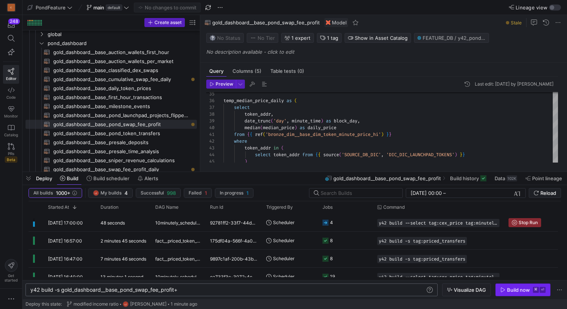
click at [512, 289] on div "Build now" at bounding box center [518, 290] width 23 height 6
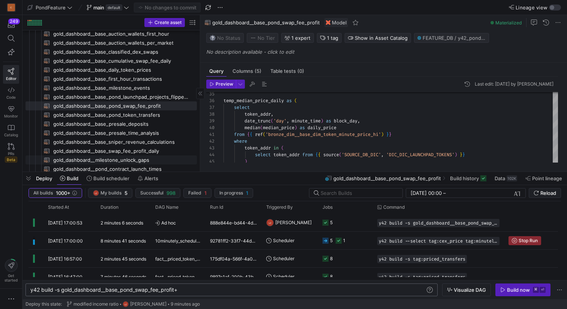
scroll to position [75, 0]
click at [137, 146] on span "gold_dashboard__base_swap_fee_profit_daily​​​​​​​​​​" at bounding box center [120, 149] width 135 height 9
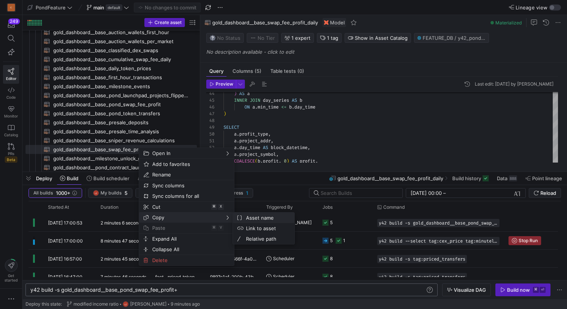
click at [252, 217] on span "Asset name" at bounding box center [265, 217] width 45 height 11
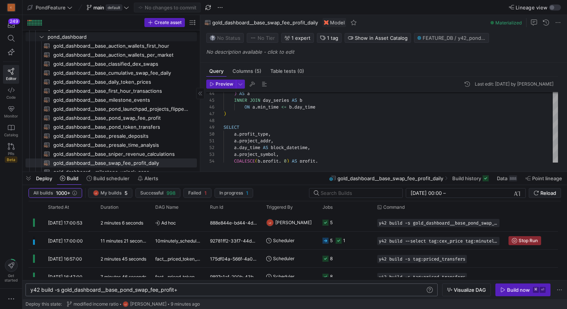
scroll to position [48, 0]
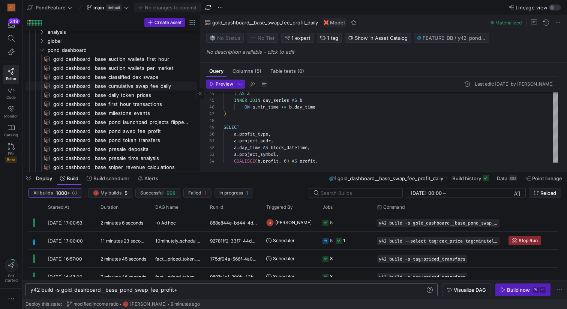
click at [160, 88] on span "gold_dashboard__base_cumulative_swap_fee_daily​​​​​​​​​​" at bounding box center [120, 86] width 135 height 9
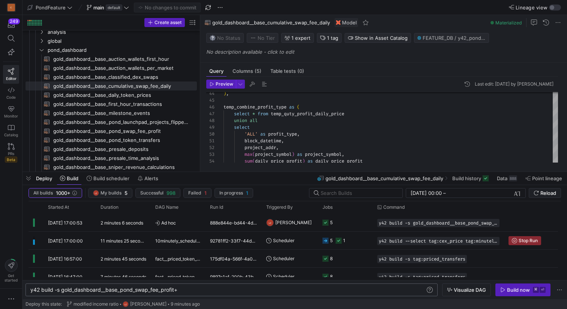
click at [29, 180] on span "button" at bounding box center [29, 178] width 12 height 13
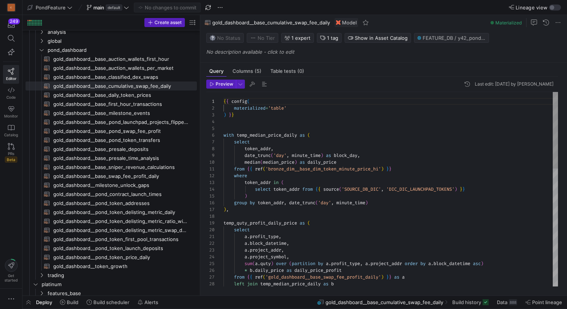
scroll to position [68, 0]
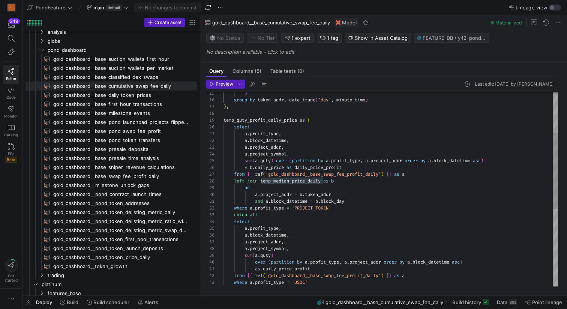
click at [265, 118] on div ") , where a . profit_type = 'USDC' from { { ref ( 'gold_dashboard__base_swap_fe…" at bounding box center [391, 235] width 335 height 492
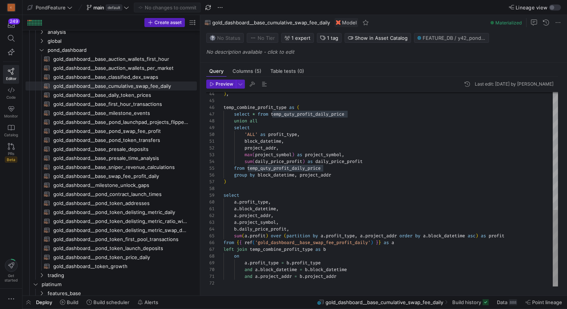
scroll to position [41, 3]
click at [235, 181] on div ") , temp_combine_profit_type as ( select * from temp_quty_profit_daily_price un…" at bounding box center [391, 40] width 335 height 492
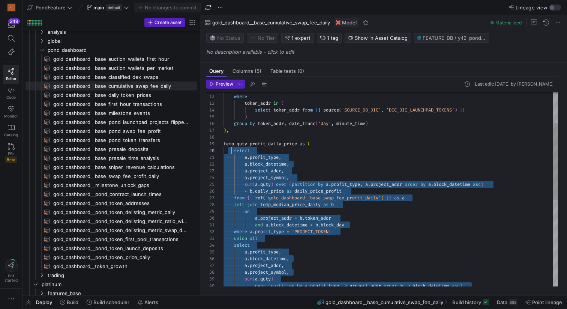
scroll to position [61, 8]
click at [233, 149] on div "over ( partition by a . profit_type , a . project_addr order by a . block_datet…" at bounding box center [391, 259] width 335 height 492
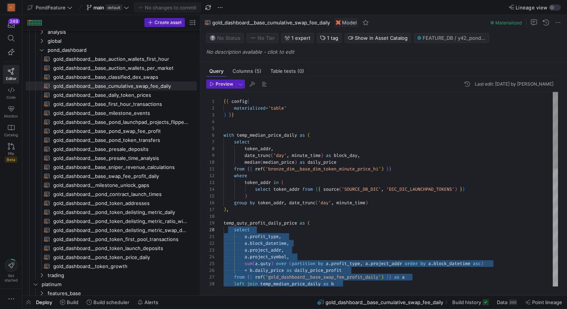
type textarea "{{ config( materialized='table' ) }} with temp_median_price_daily as ( select t…"
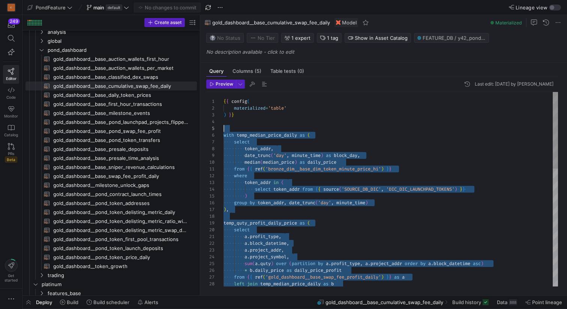
scroll to position [27, 0]
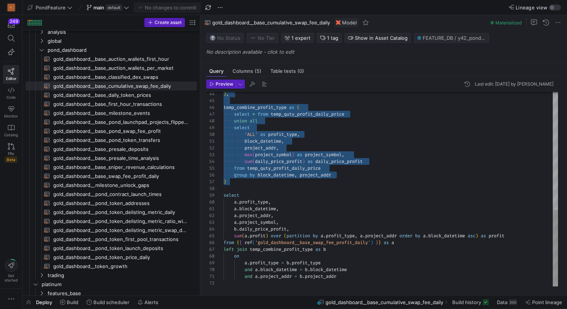
scroll to position [47, 0]
click at [235, 191] on div ") , temp_combine_profit_type as ( select * from temp_quty_profit_daily_price un…" at bounding box center [391, 40] width 335 height 492
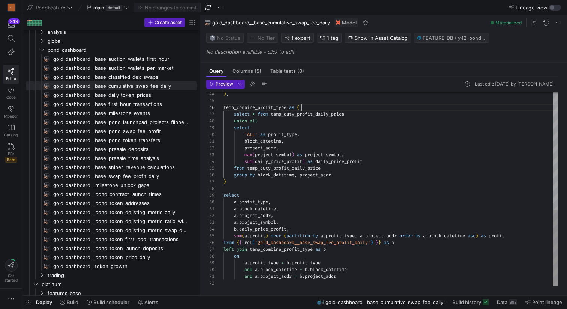
type textarea "as daily_price_profit from {{ ref('gold_dashboard__base_swap_fee_profit_daily')…"
drag, startPoint x: 307, startPoint y: 108, endPoint x: 218, endPoint y: 108, distance: 88.5
click at [224, 108] on div ") , temp_combine_profit_type as ( select * from temp_quty_profit_daily_price un…" at bounding box center [391, 40] width 335 height 492
